Goal: Task Accomplishment & Management: Manage account settings

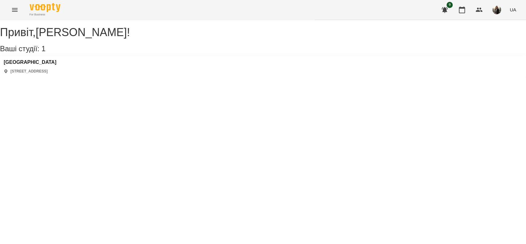
click at [15, 7] on icon "Menu" at bounding box center [14, 9] width 7 height 7
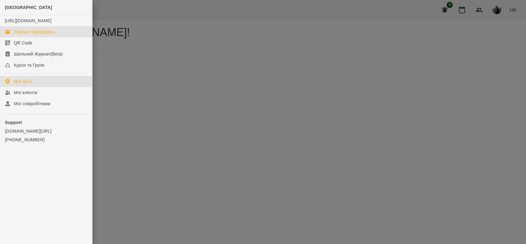
click at [25, 34] on link "Журнал відвідувань" at bounding box center [46, 31] width 92 height 11
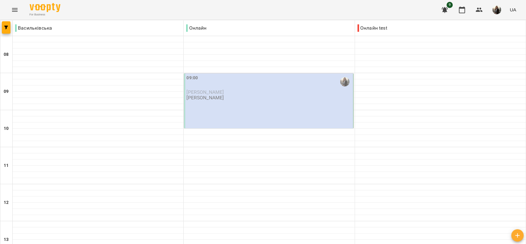
click at [206, 107] on div "09:00 Ольга Степанюк Тетяна Левицька" at bounding box center [268, 100] width 169 height 55
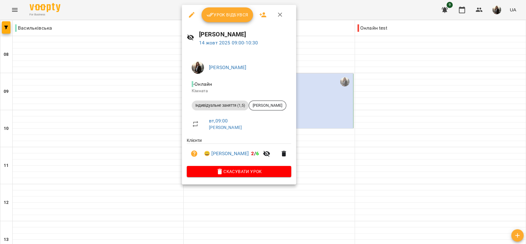
click at [218, 10] on button "Урок відбувся" at bounding box center [228, 14] width 52 height 15
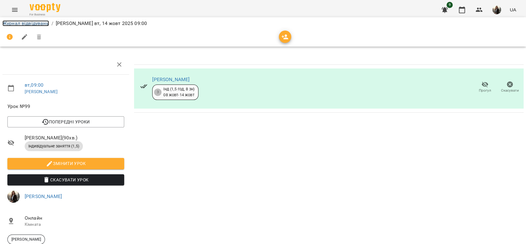
click at [42, 24] on link "Журнал відвідувань" at bounding box center [25, 23] width 47 height 6
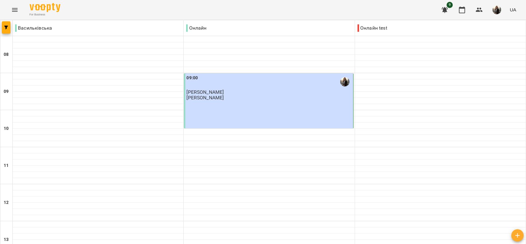
scroll to position [205, 0]
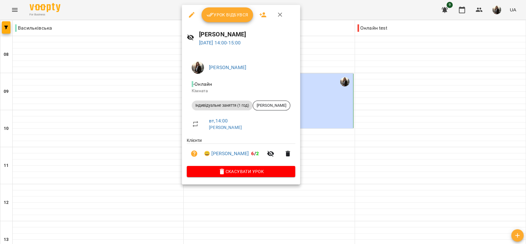
click at [213, 9] on button "Урок відбувся" at bounding box center [228, 14] width 52 height 15
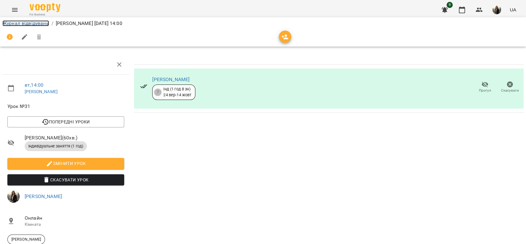
click at [37, 22] on link "Журнал відвідувань" at bounding box center [25, 23] width 47 height 6
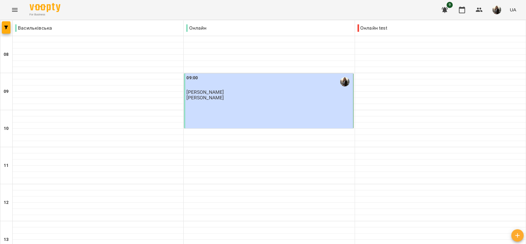
scroll to position [288, 0]
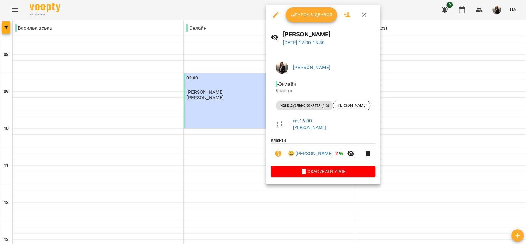
click at [293, 15] on icon "button" at bounding box center [294, 15] width 7 height 4
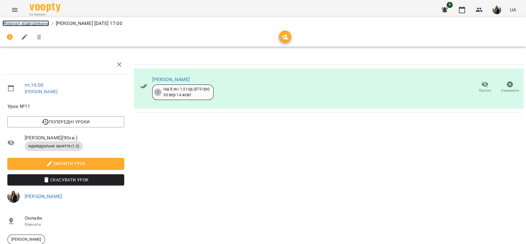
click at [18, 21] on link "Журнал відвідувань" at bounding box center [25, 23] width 47 height 6
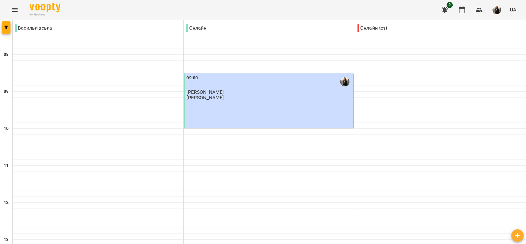
scroll to position [288, 0]
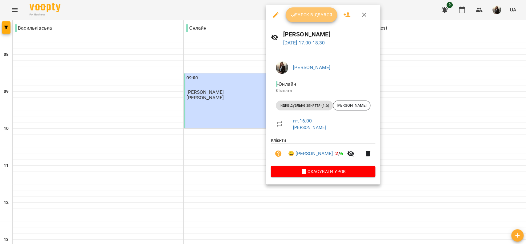
click at [305, 19] on button "Урок відбувся" at bounding box center [312, 14] width 52 height 15
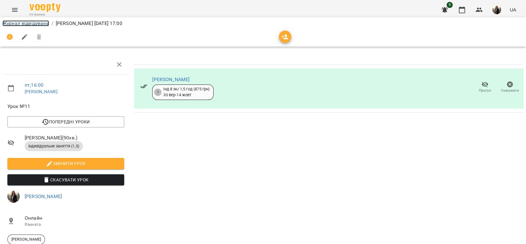
click at [30, 23] on link "Журнал відвідувань" at bounding box center [25, 23] width 47 height 6
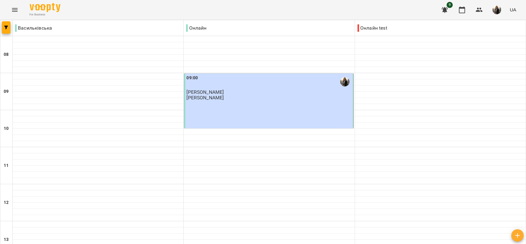
scroll to position [370, 0]
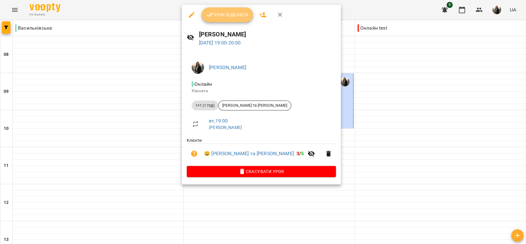
click at [243, 16] on span "Урок відбувся" at bounding box center [227, 14] width 42 height 7
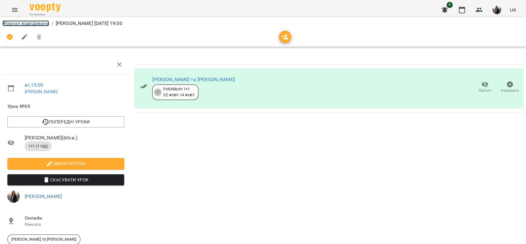
click at [38, 23] on link "Журнал відвідувань" at bounding box center [25, 23] width 47 height 6
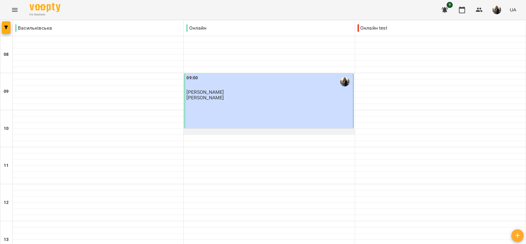
scroll to position [370, 0]
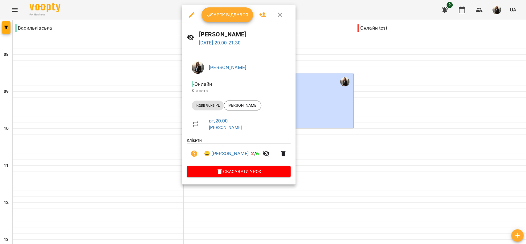
click at [214, 15] on span "Урок відбувся" at bounding box center [227, 14] width 42 height 7
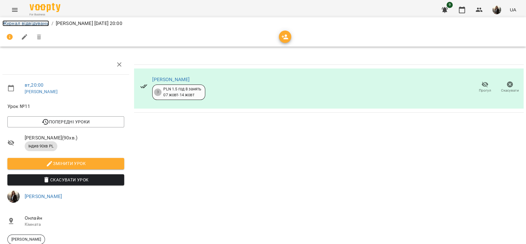
click at [25, 24] on link "Журнал відвідувань" at bounding box center [25, 23] width 47 height 6
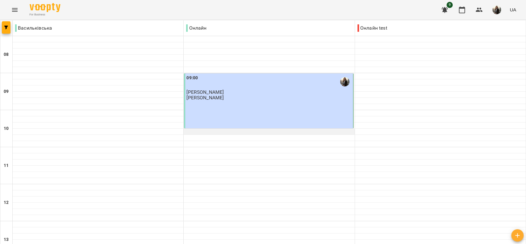
scroll to position [164, 0]
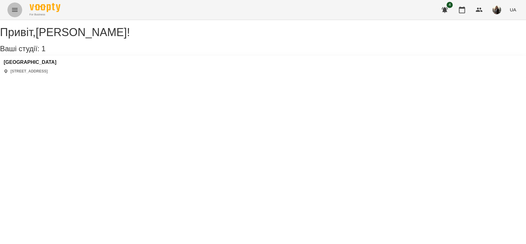
click at [15, 10] on icon "Menu" at bounding box center [14, 9] width 7 height 7
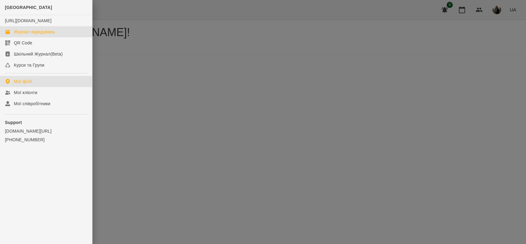
click at [17, 35] on div "Журнал відвідувань" at bounding box center [34, 32] width 41 height 6
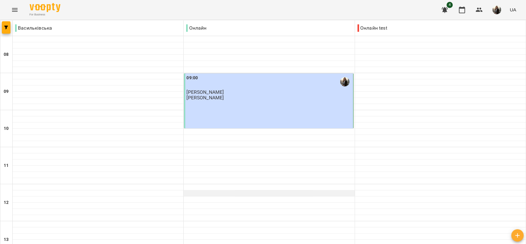
scroll to position [370, 0]
click at [497, 13] on img "button" at bounding box center [497, 10] width 9 height 9
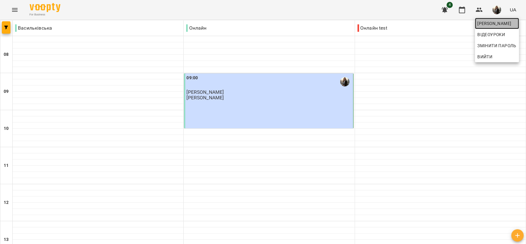
click at [488, 22] on span "[PERSON_NAME]" at bounding box center [496, 23] width 39 height 7
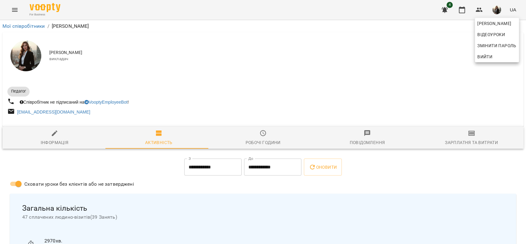
click at [464, 142] on div at bounding box center [263, 122] width 526 height 244
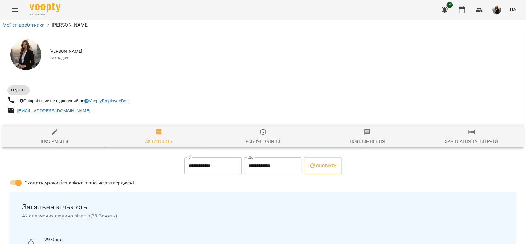
click at [468, 128] on icon "button" at bounding box center [471, 131] width 7 height 7
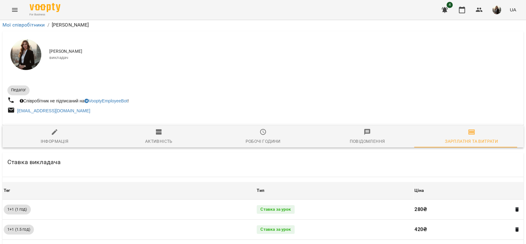
scroll to position [361, 0]
